Goal: Information Seeking & Learning: Check status

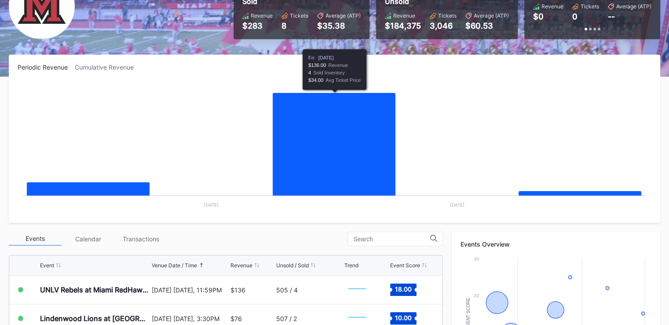
scroll to position [44, 0]
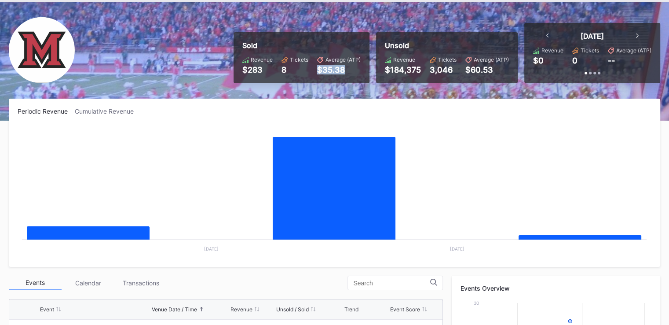
drag, startPoint x: 316, startPoint y: 71, endPoint x: 357, endPoint y: 69, distance: 40.5
click at [353, 69] on div "Revenue $283 Tickets 8 Average (ATP) $35.38" at bounding box center [301, 65] width 118 height 18
click at [357, 69] on div "$35.38" at bounding box center [339, 69] width 44 height 9
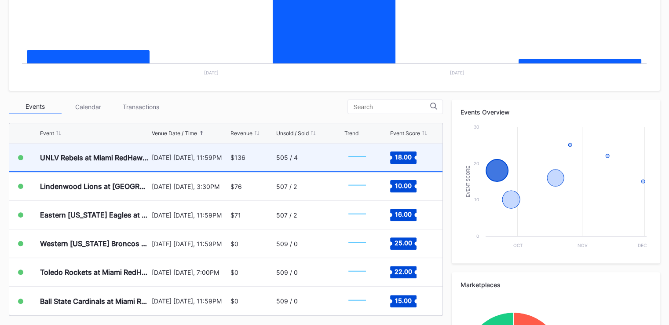
click at [309, 162] on div "505 / 4" at bounding box center [309, 157] width 66 height 28
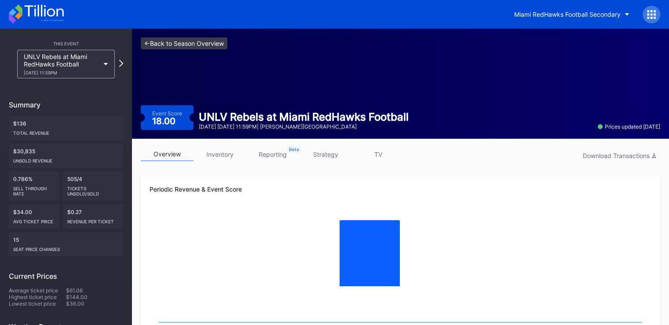
click at [146, 43] on link "<- Back to Season Overview" at bounding box center [184, 43] width 87 height 12
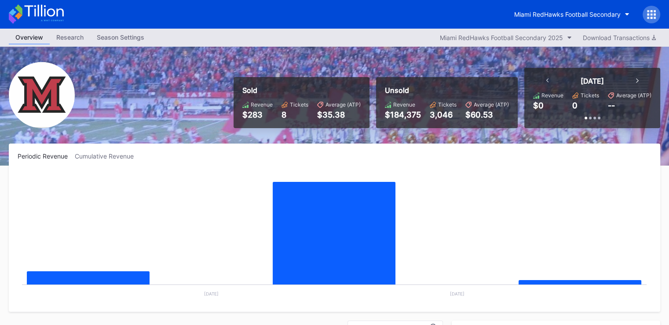
click at [346, 20] on div "Miami RedHawks Football Secondary" at bounding box center [334, 14] width 669 height 29
